Goal: Information Seeking & Learning: Learn about a topic

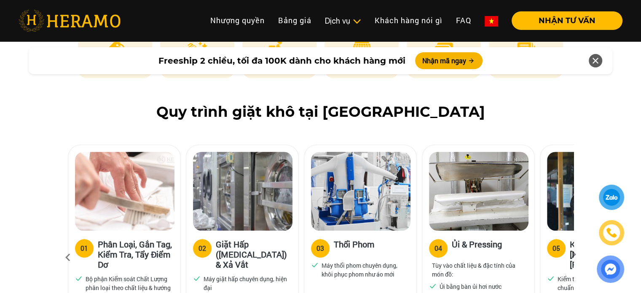
scroll to position [487, 0]
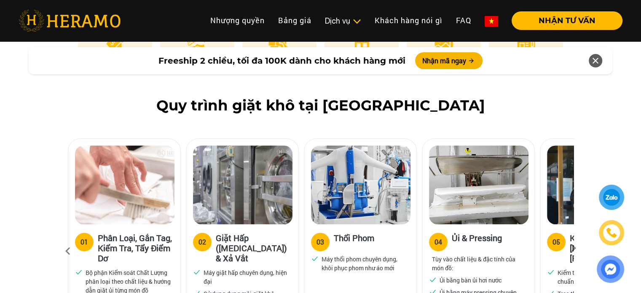
drag, startPoint x: 646, startPoint y: 21, endPoint x: 638, endPoint y: 47, distance: 27.5
drag, startPoint x: 638, startPoint y: 47, endPoint x: 645, endPoint y: 38, distance: 11.1
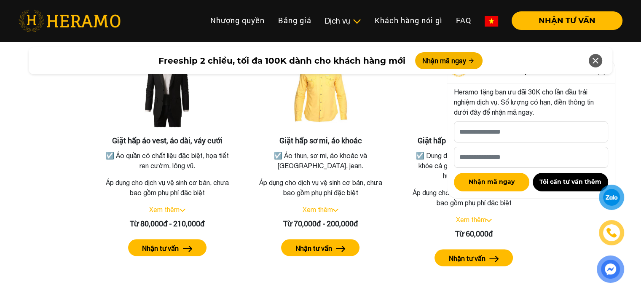
scroll to position [1547, 0]
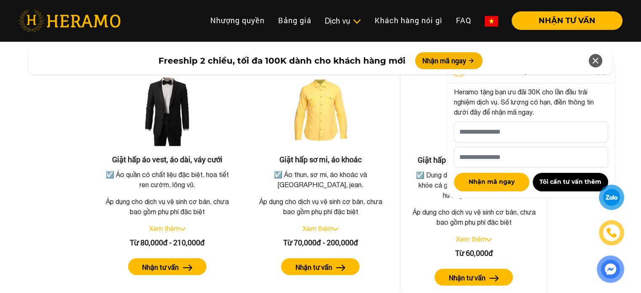
click at [486, 235] on link "Xem thêm" at bounding box center [471, 239] width 30 height 8
click at [598, 63] on icon at bounding box center [595, 60] width 10 height 15
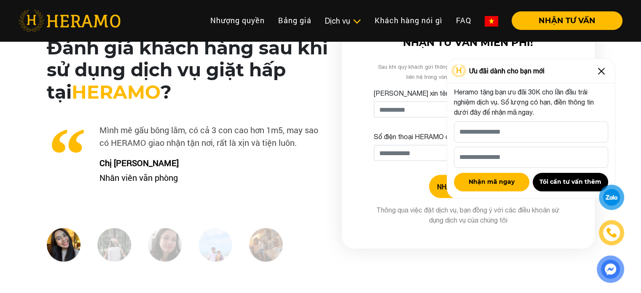
scroll to position [2121, 0]
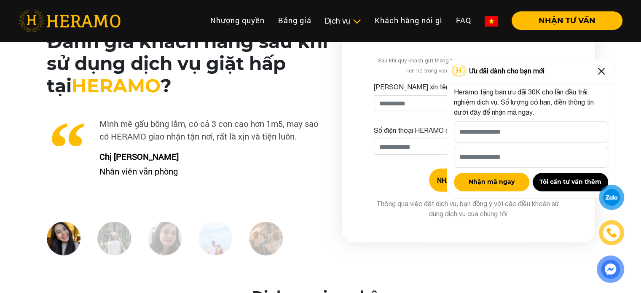
click at [598, 70] on img at bounding box center [601, 70] width 13 height 13
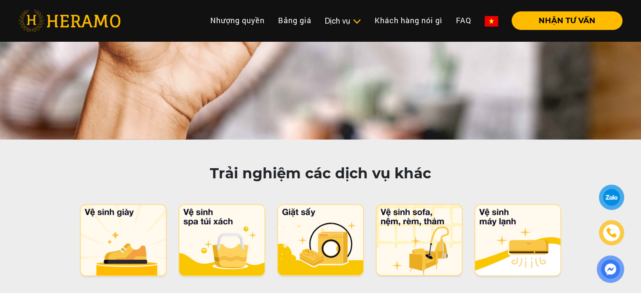
scroll to position [4101, 0]
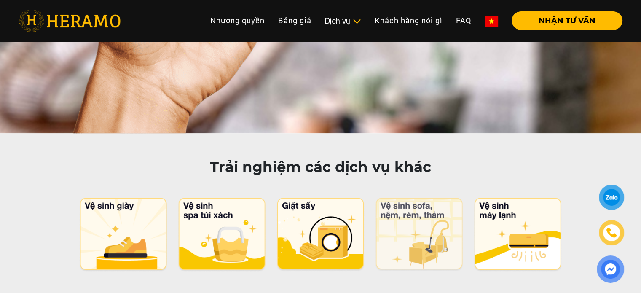
click at [434, 198] on img at bounding box center [419, 235] width 89 height 74
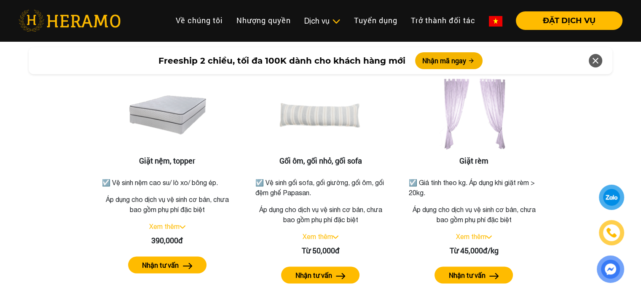
scroll to position [1326, 0]
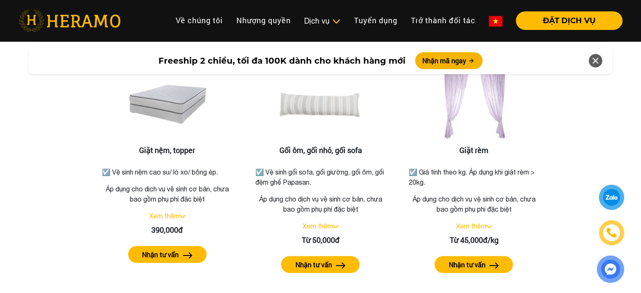
drag, startPoint x: 646, startPoint y: 15, endPoint x: 642, endPoint y: 102, distance: 87.3
click at [482, 223] on link "Xem thêm" at bounding box center [471, 227] width 30 height 8
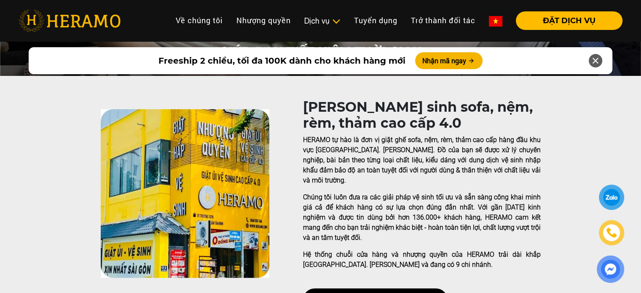
scroll to position [147, 0]
